Goal: Information Seeking & Learning: Learn about a topic

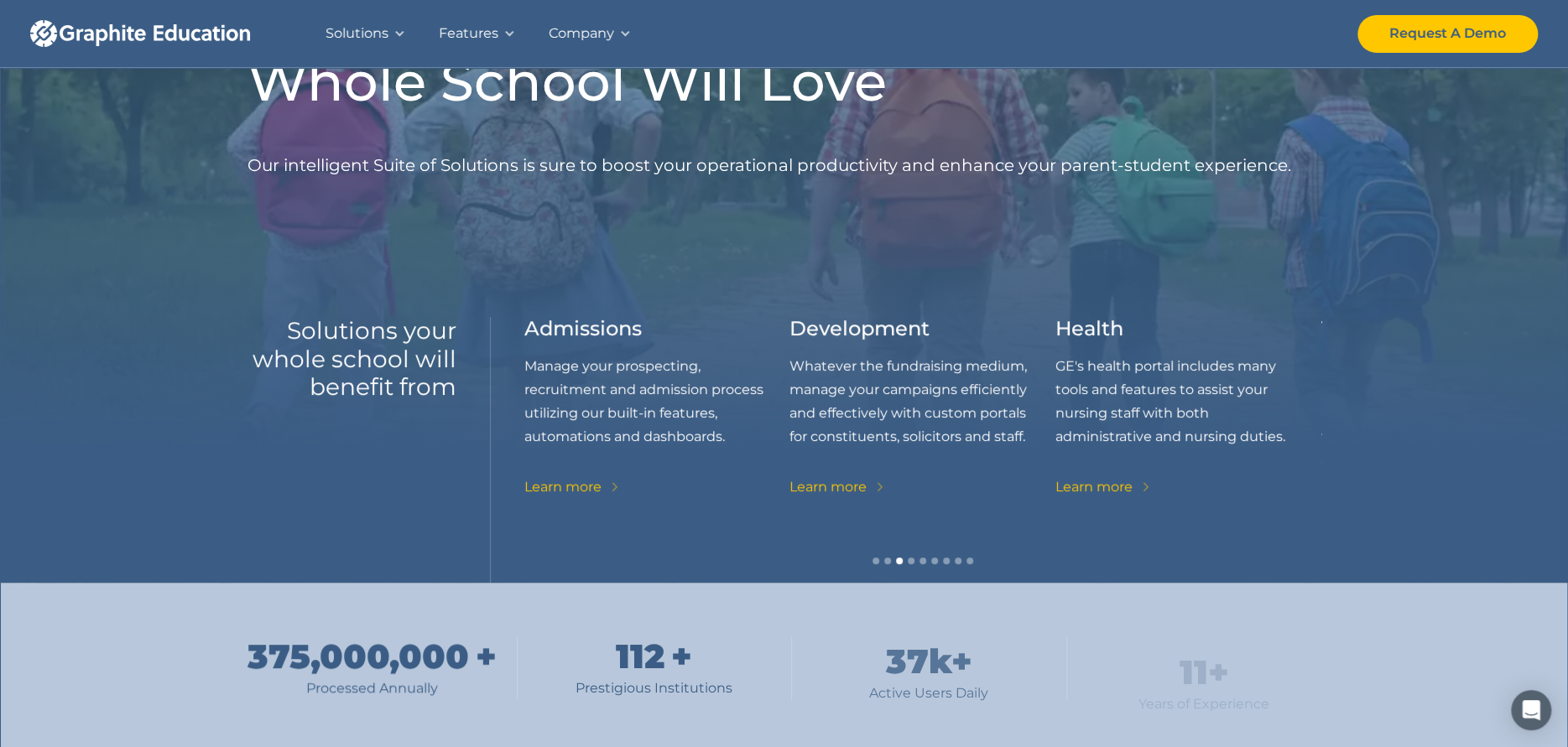
scroll to position [84, 0]
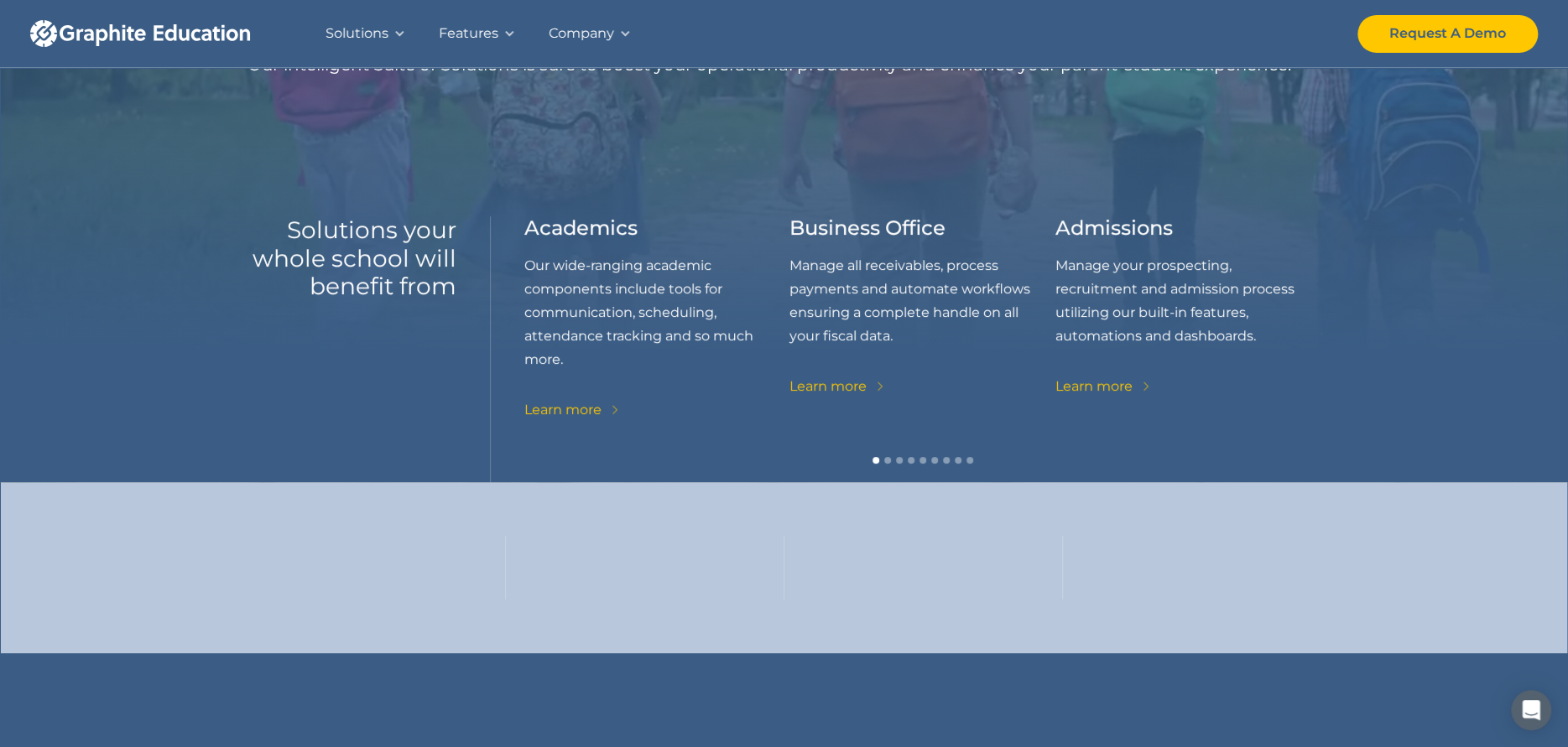
scroll to position [252, 0]
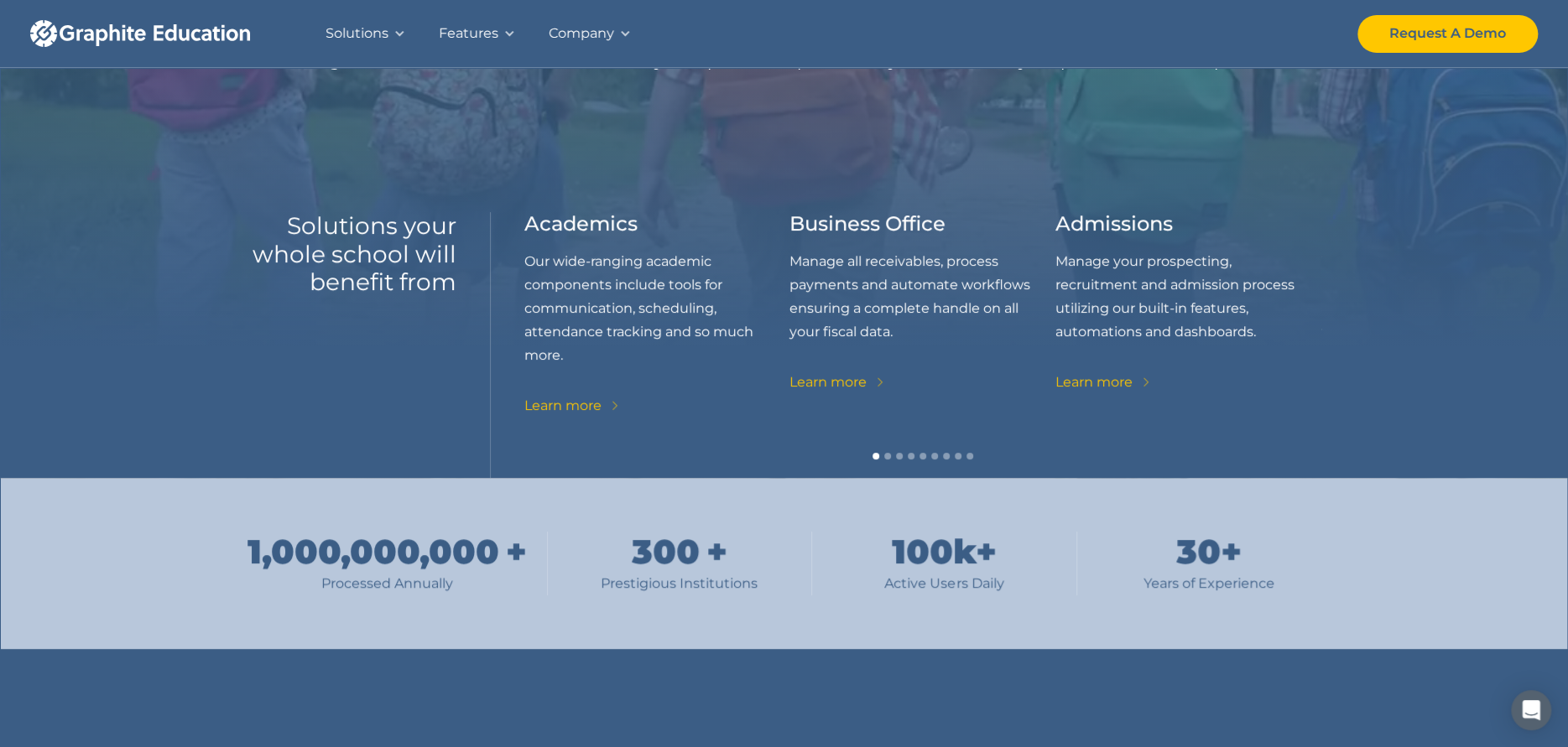
click at [836, 382] on div "Learn more" at bounding box center [828, 381] width 77 height 23
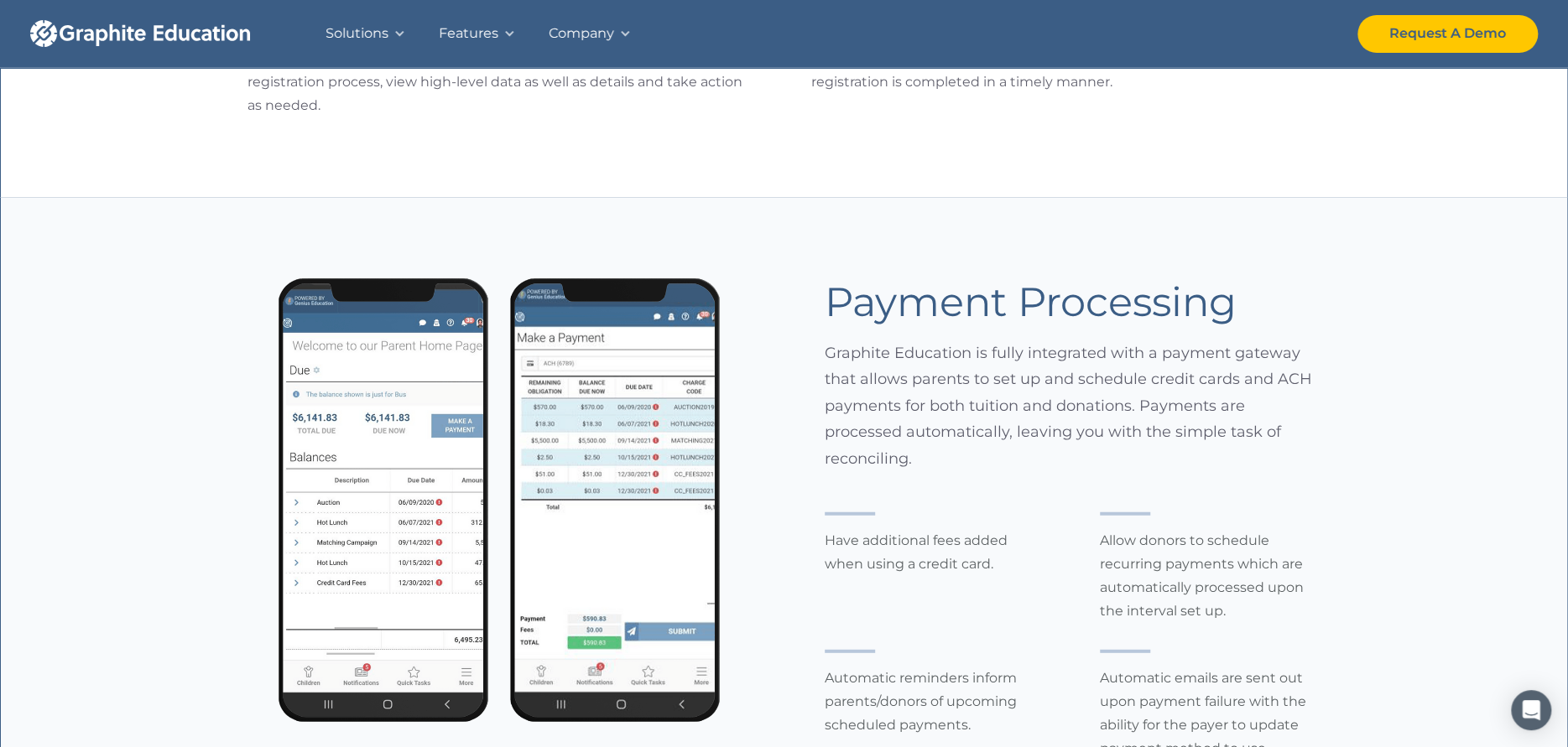
scroll to position [2684, 0]
